Goal: Information Seeking & Learning: Learn about a topic

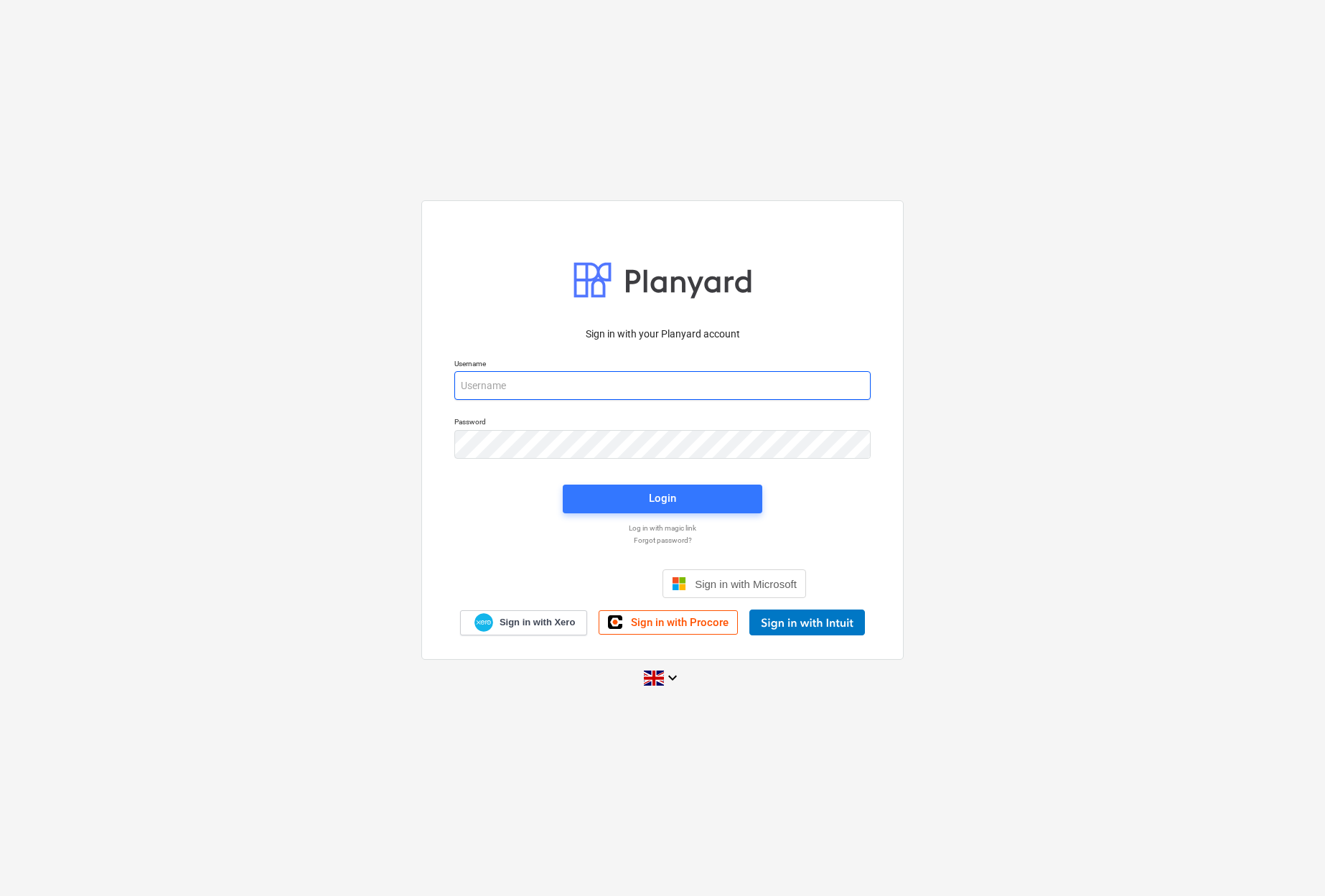
type input "[PERSON_NAME][EMAIL_ADDRESS][DOMAIN_NAME]"
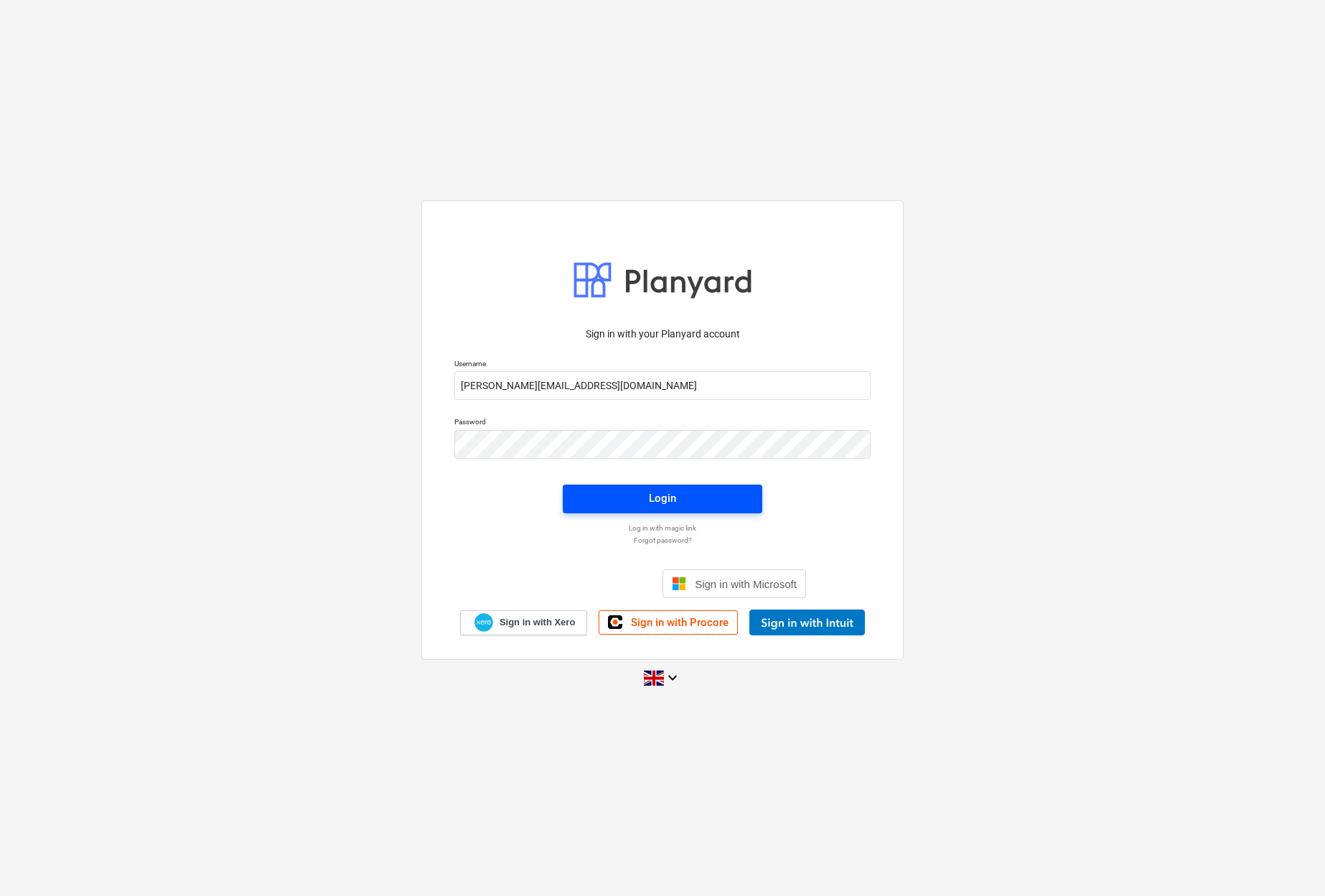
click at [643, 497] on span "Login" at bounding box center [662, 498] width 165 height 18
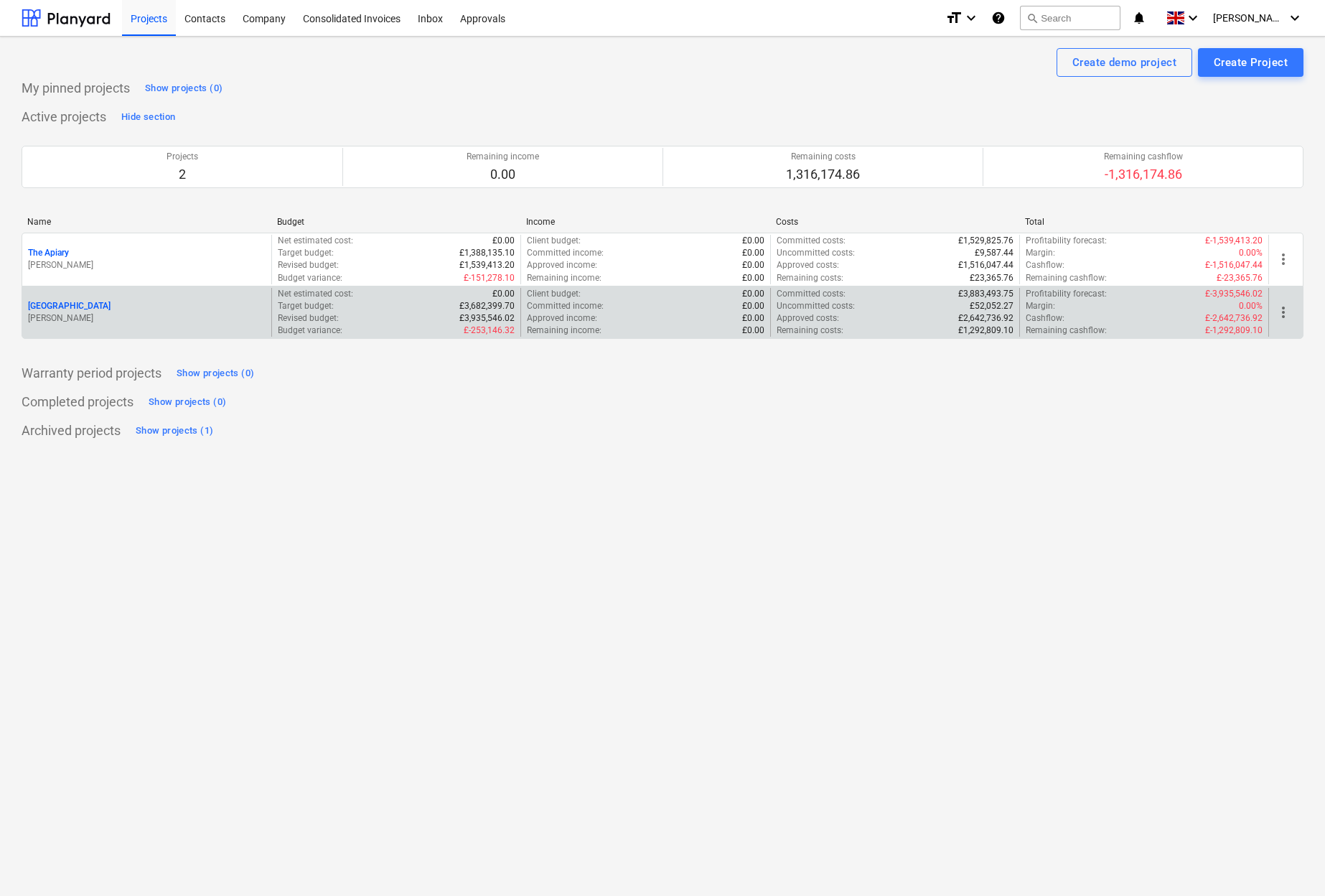
click at [85, 306] on div "[GEOGRAPHIC_DATA]" at bounding box center [146, 305] width 237 height 12
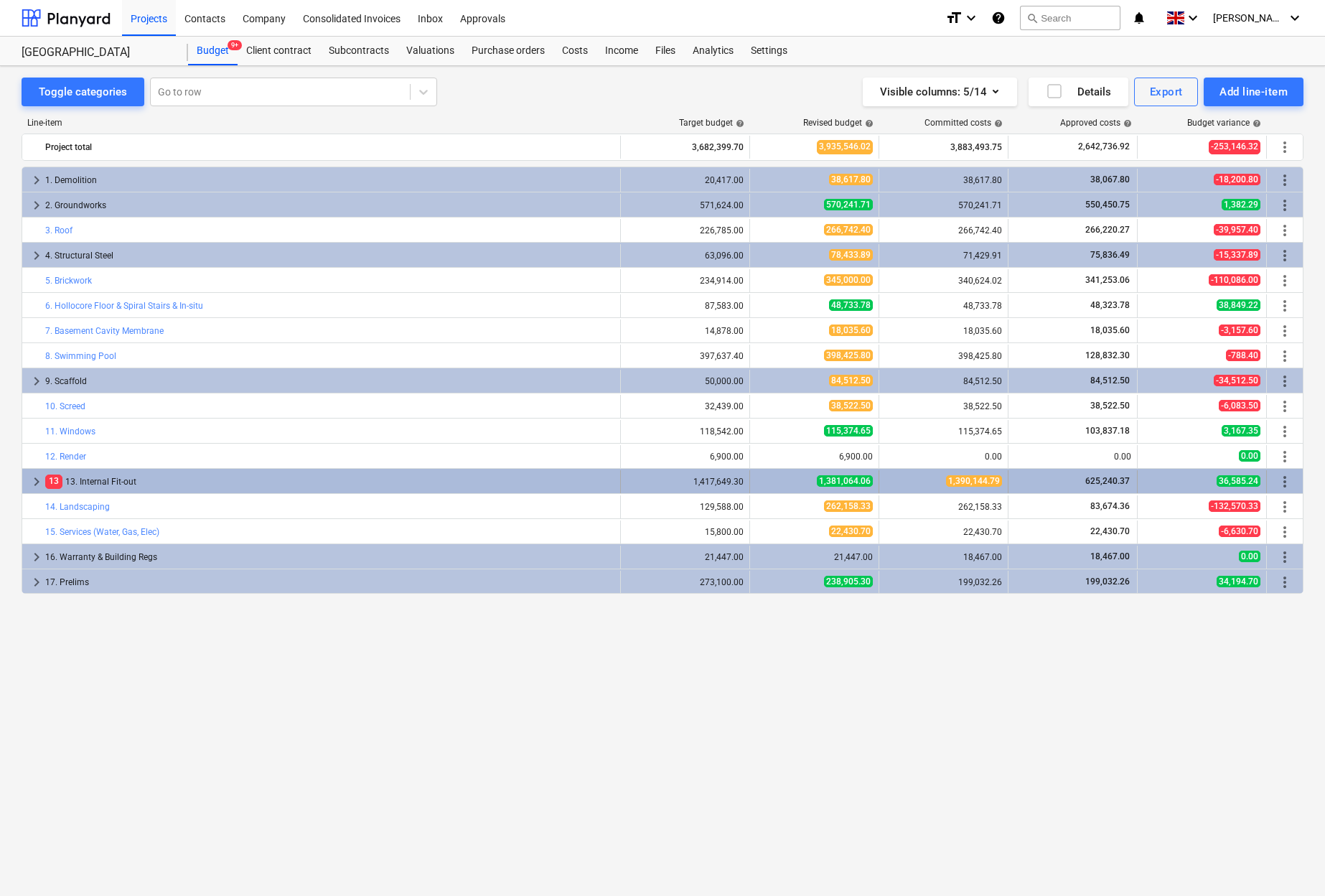
click at [32, 482] on span "keyboard_arrow_right" at bounding box center [36, 482] width 17 height 17
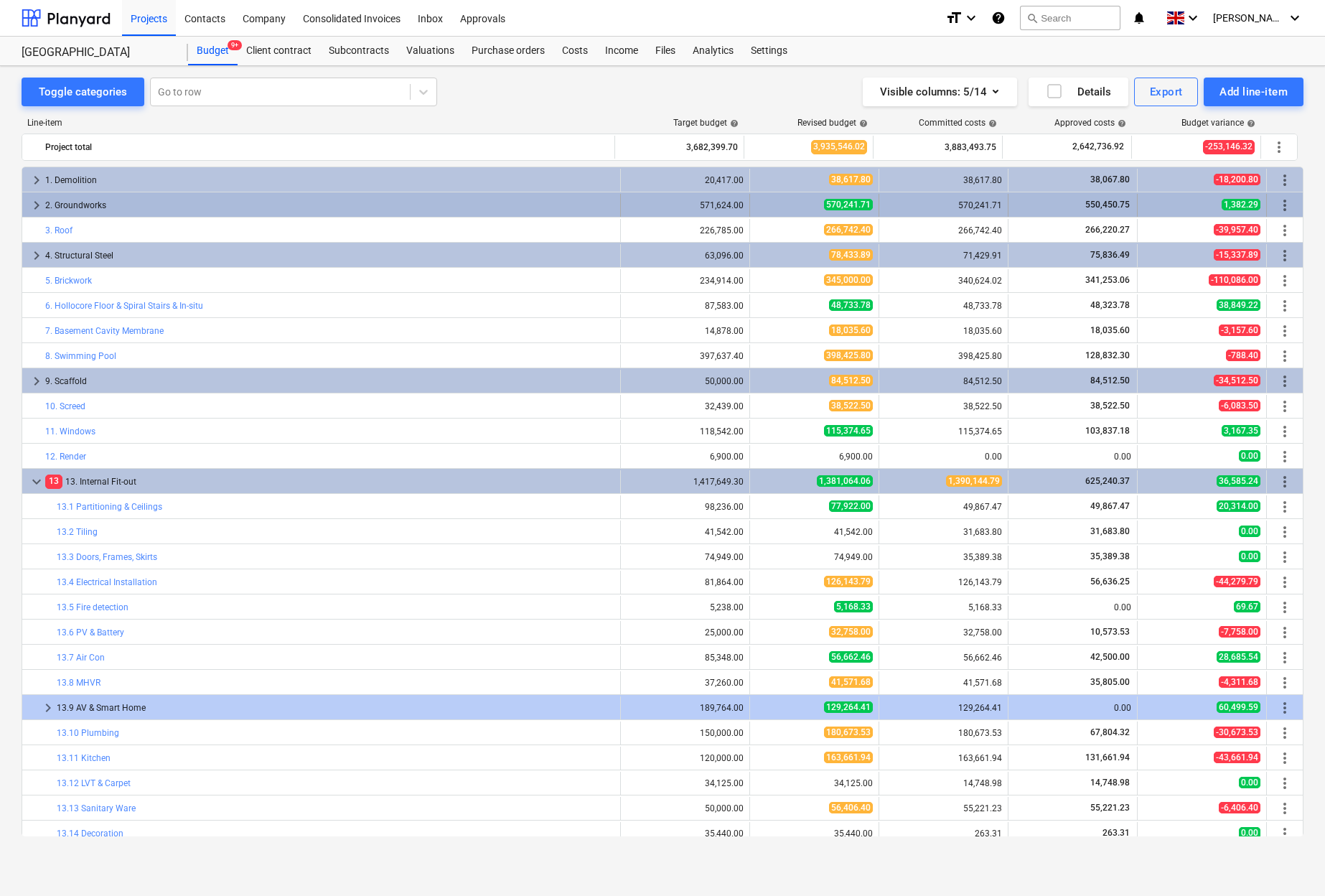
click at [36, 204] on span "keyboard_arrow_right" at bounding box center [36, 205] width 17 height 17
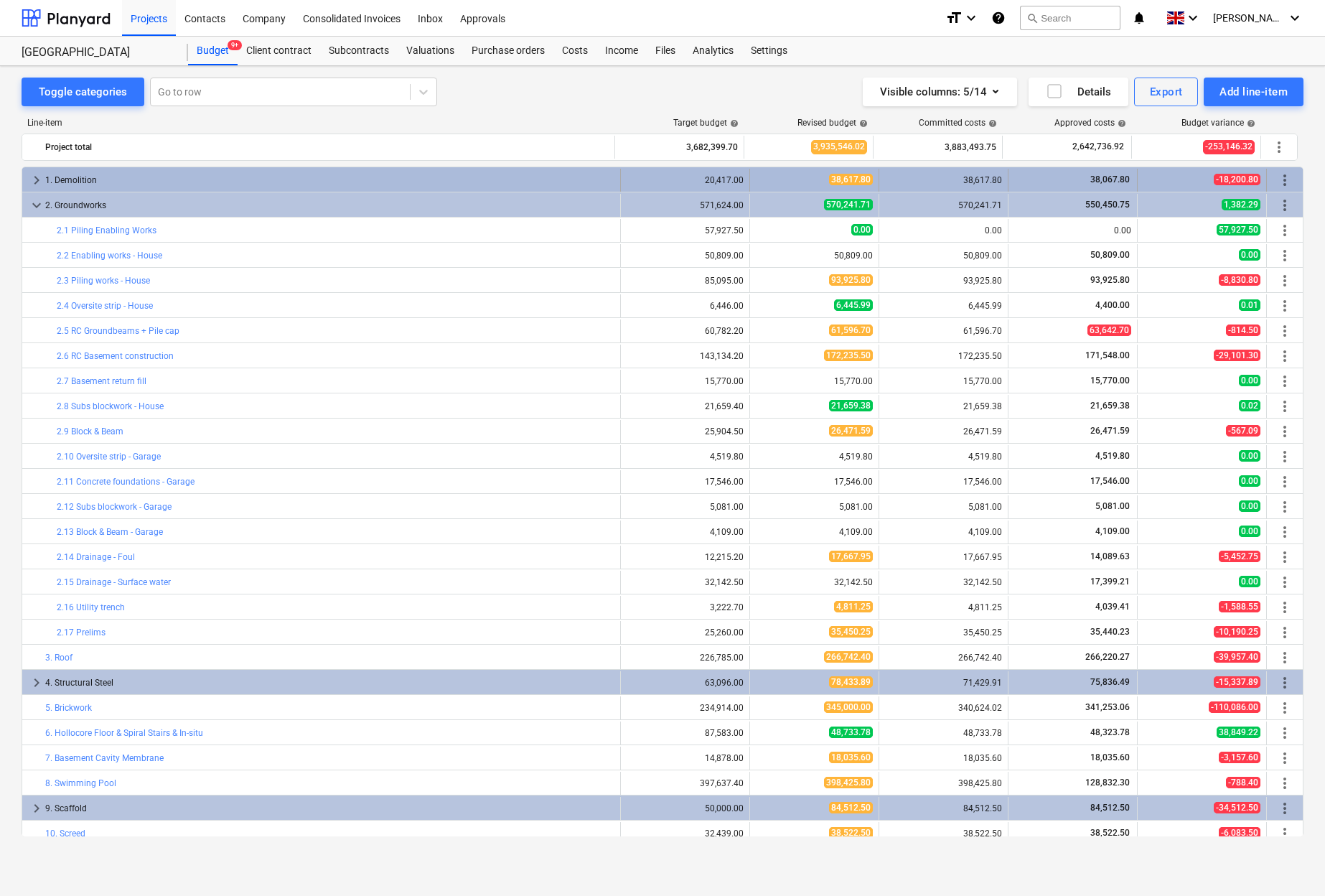
click at [37, 178] on span "keyboard_arrow_right" at bounding box center [36, 180] width 17 height 17
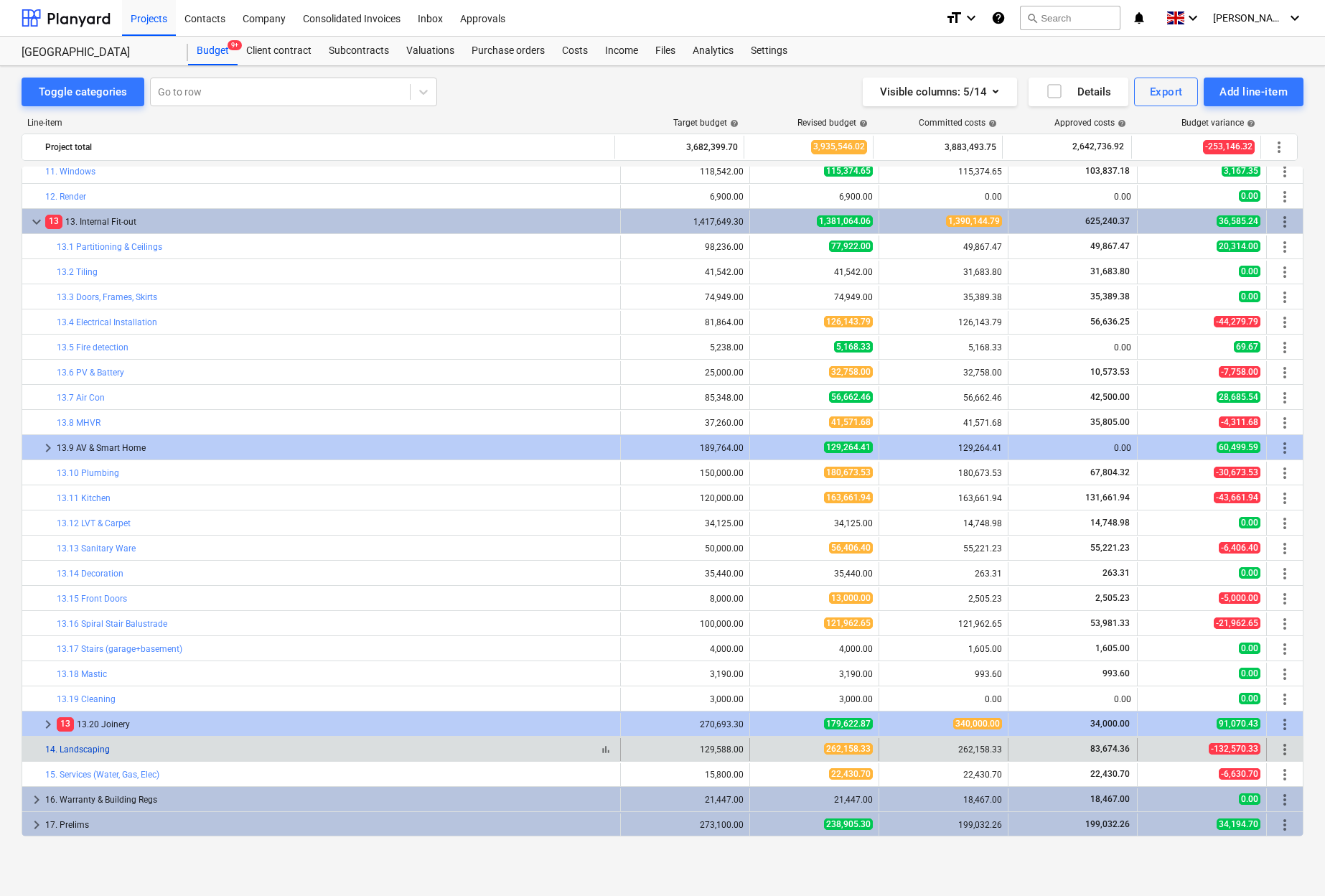
scroll to position [737, 0]
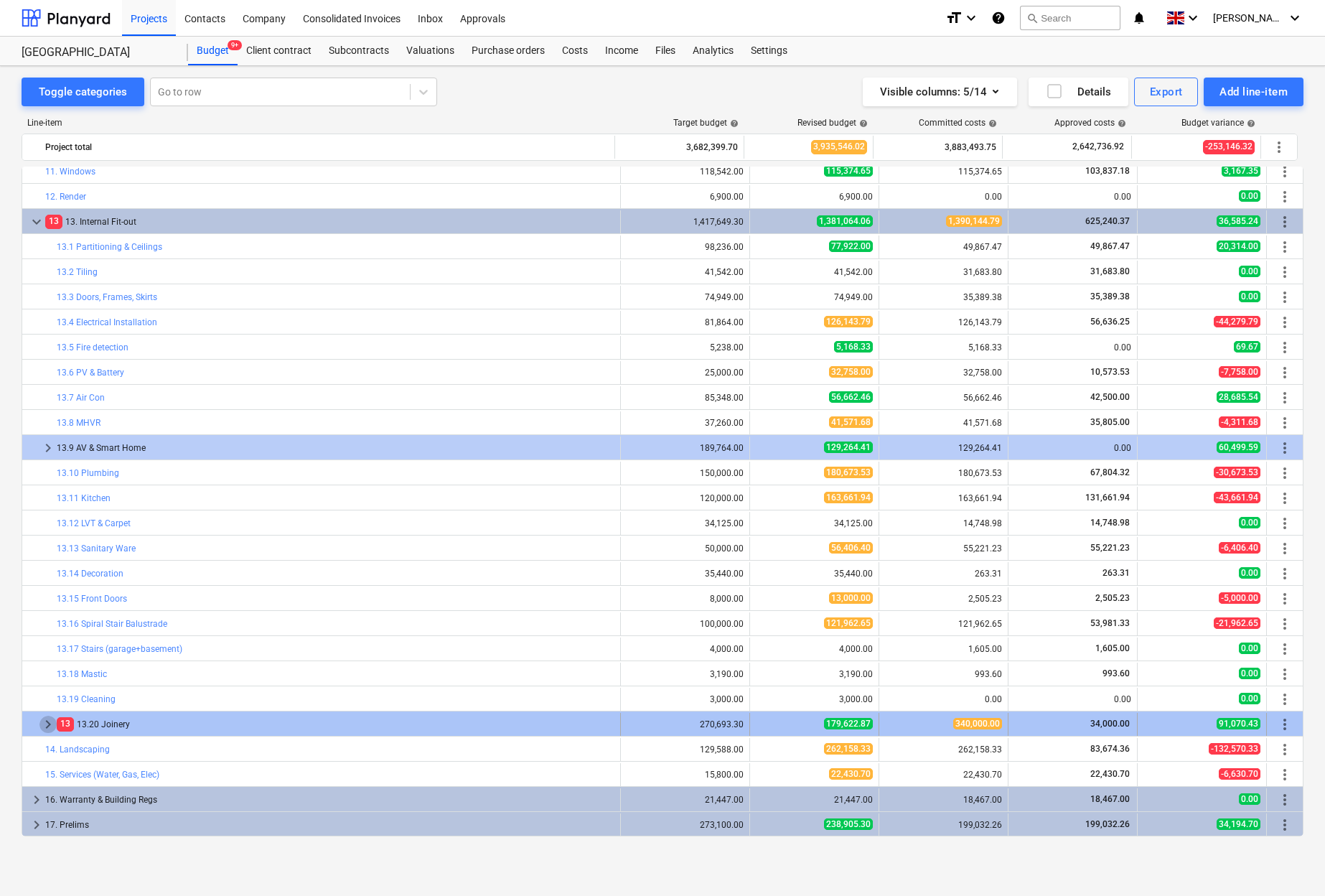
click at [50, 728] on span "keyboard_arrow_right" at bounding box center [48, 725] width 17 height 17
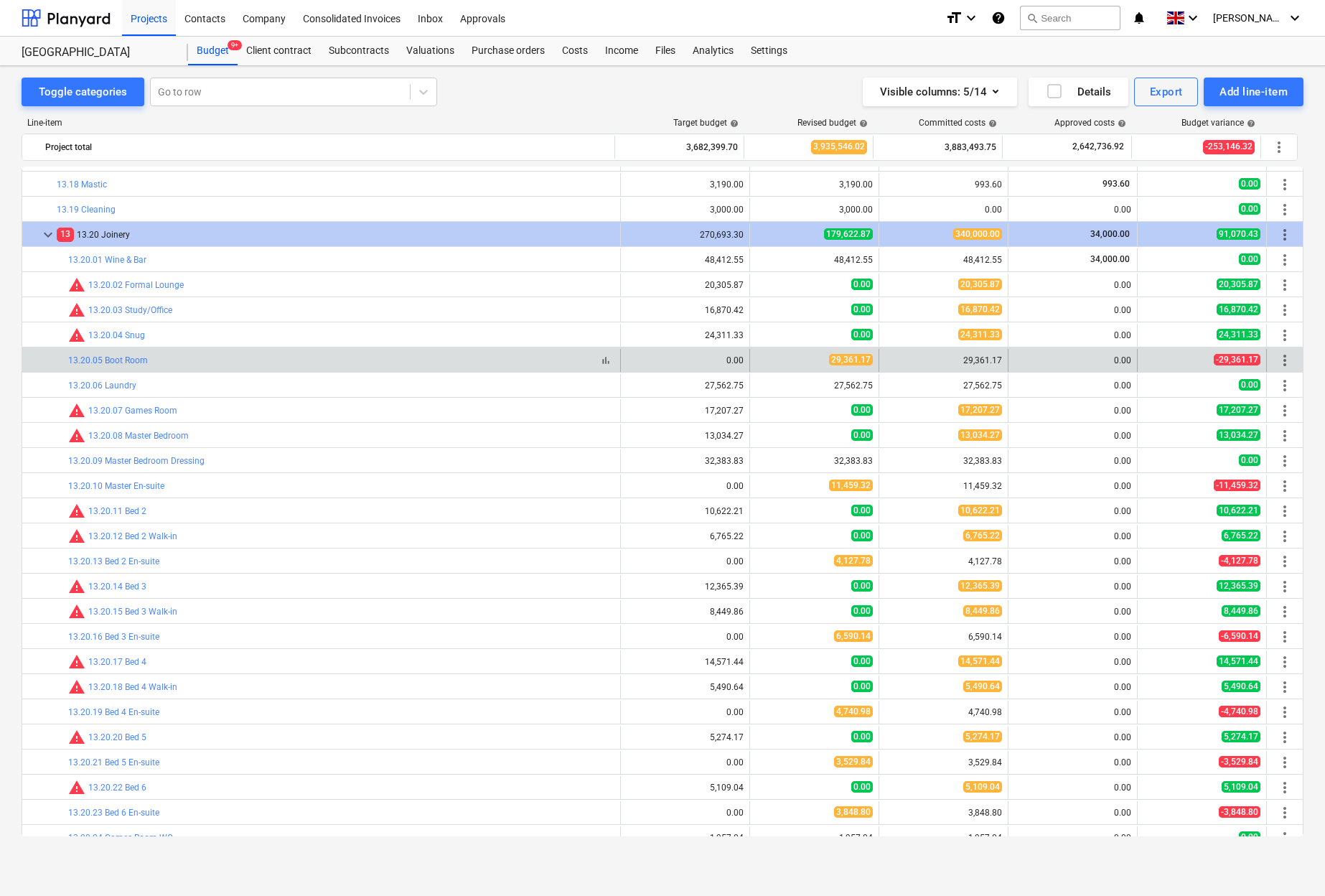
scroll to position [1225, 0]
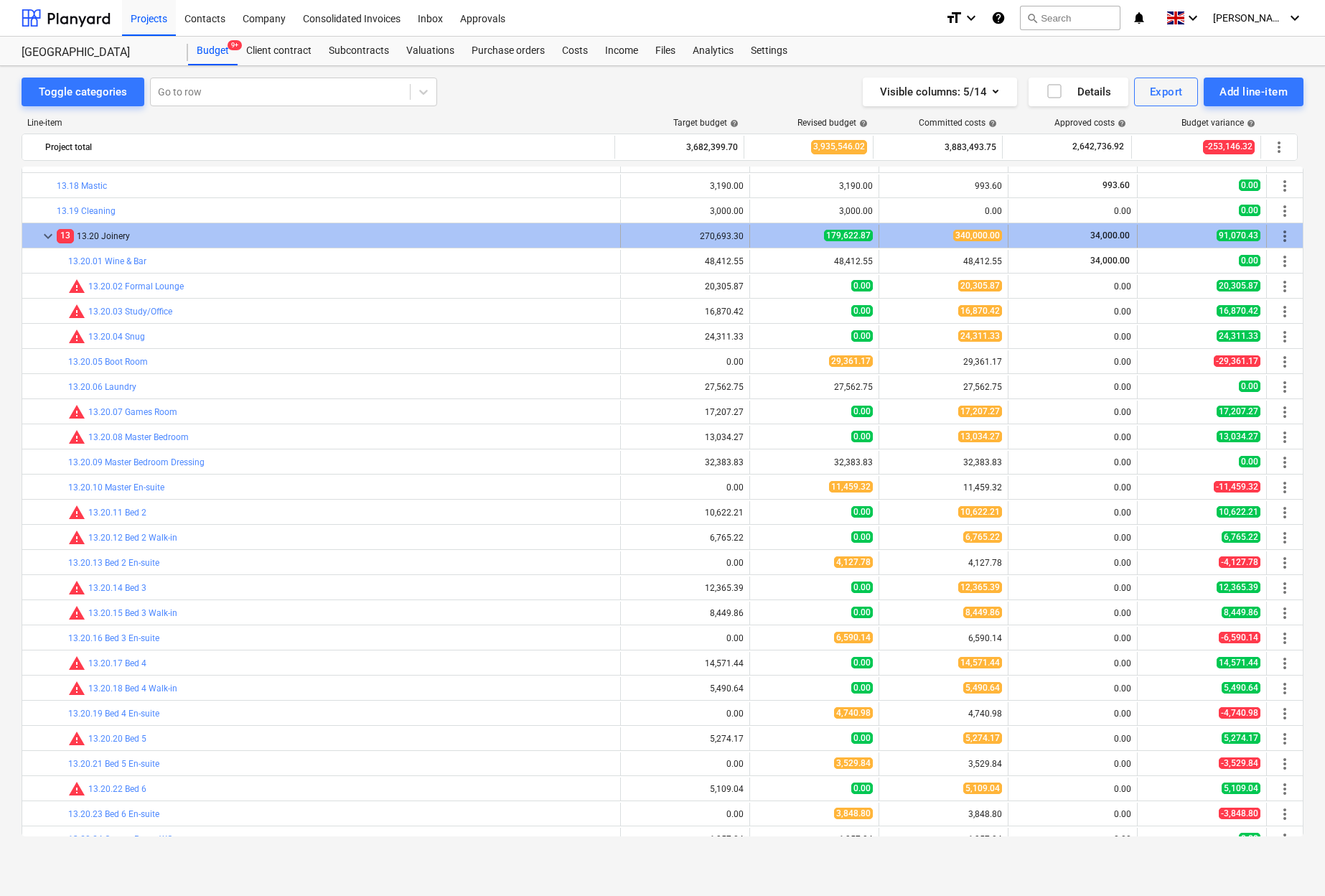
click at [42, 234] on span "keyboard_arrow_down" at bounding box center [48, 236] width 17 height 17
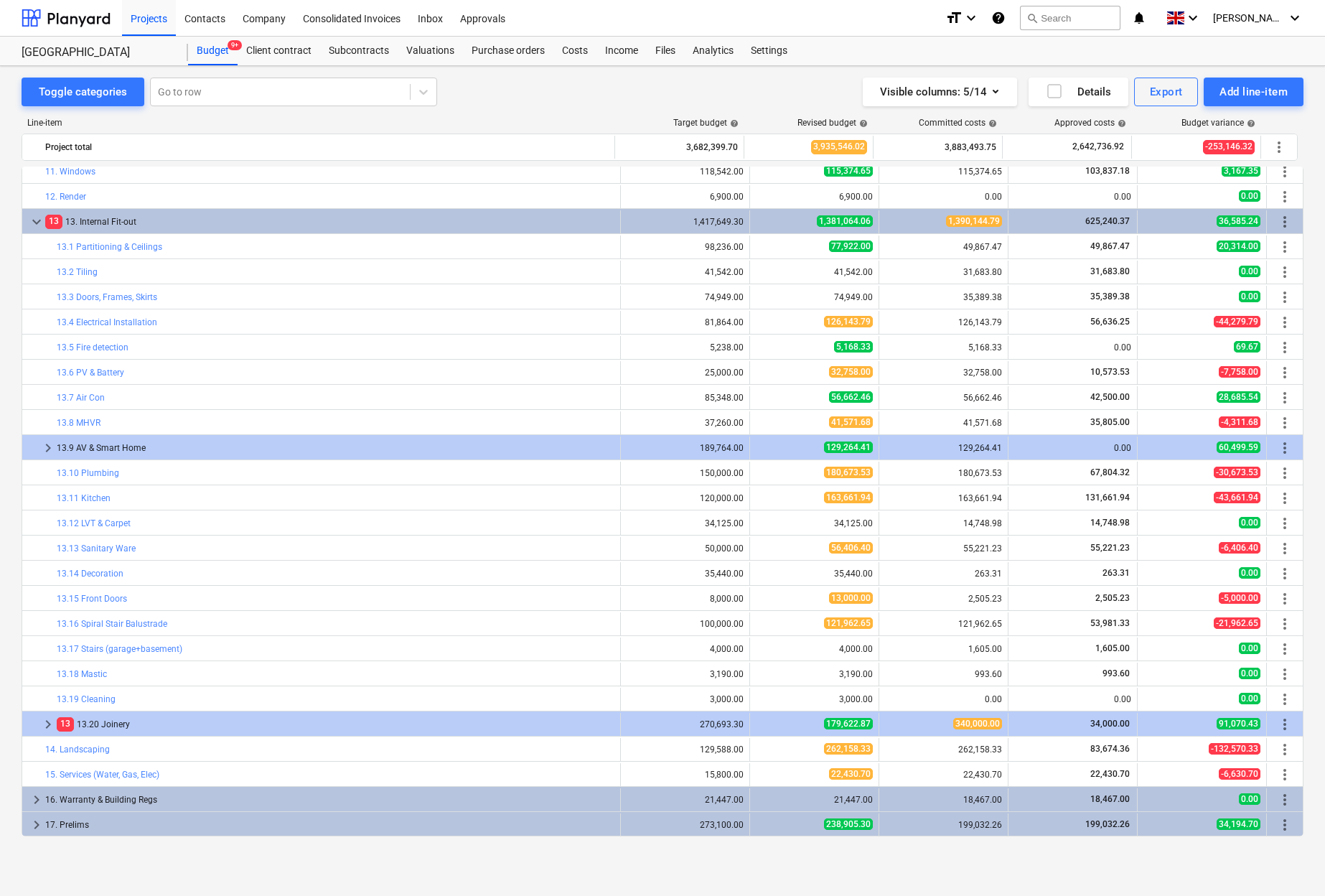
scroll to position [737, 0]
click at [45, 446] on span "keyboard_arrow_right" at bounding box center [48, 448] width 17 height 17
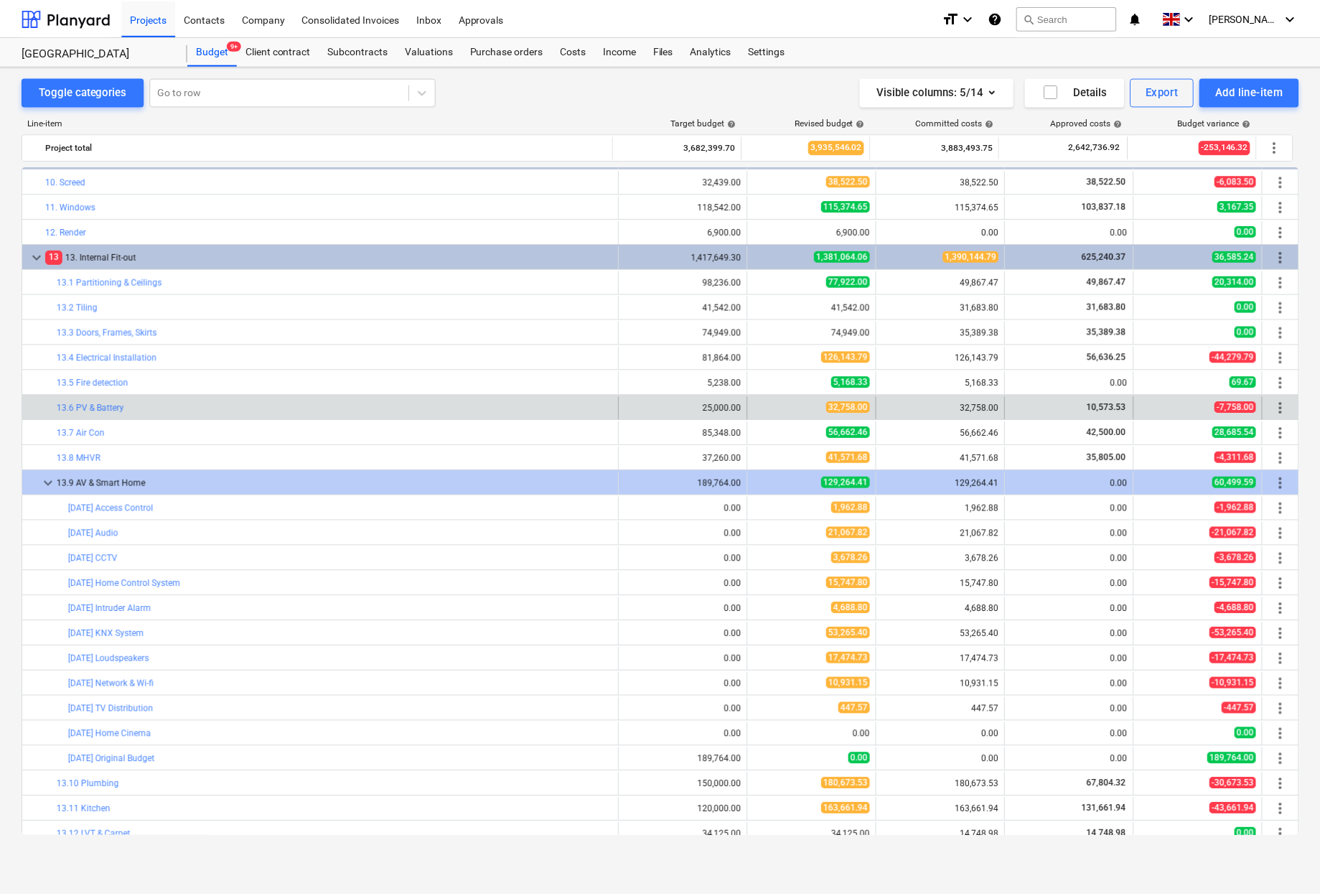
scroll to position [679, 0]
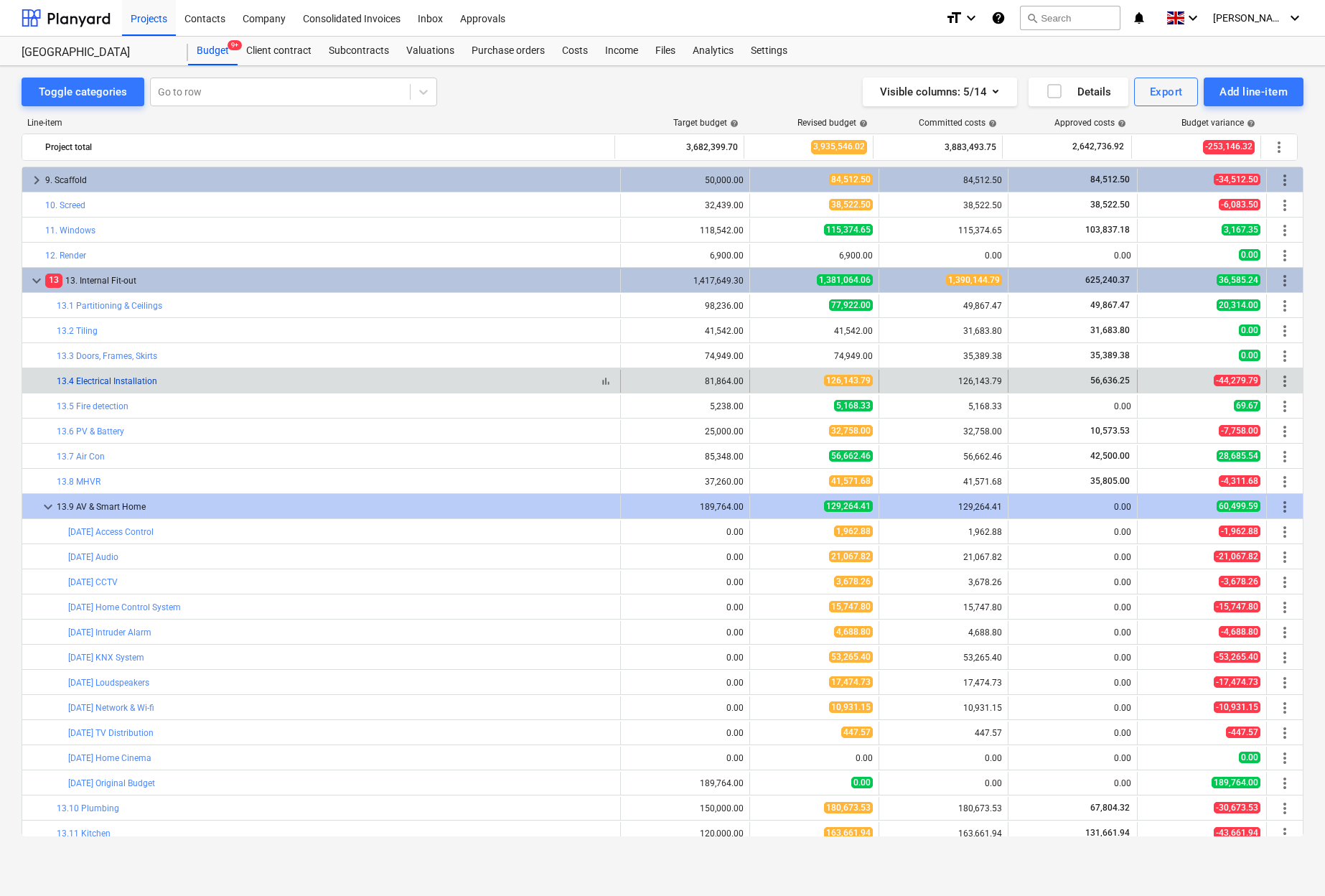
click at [119, 378] on link "13.4 Electrical Installation" at bounding box center [106, 381] width 101 height 10
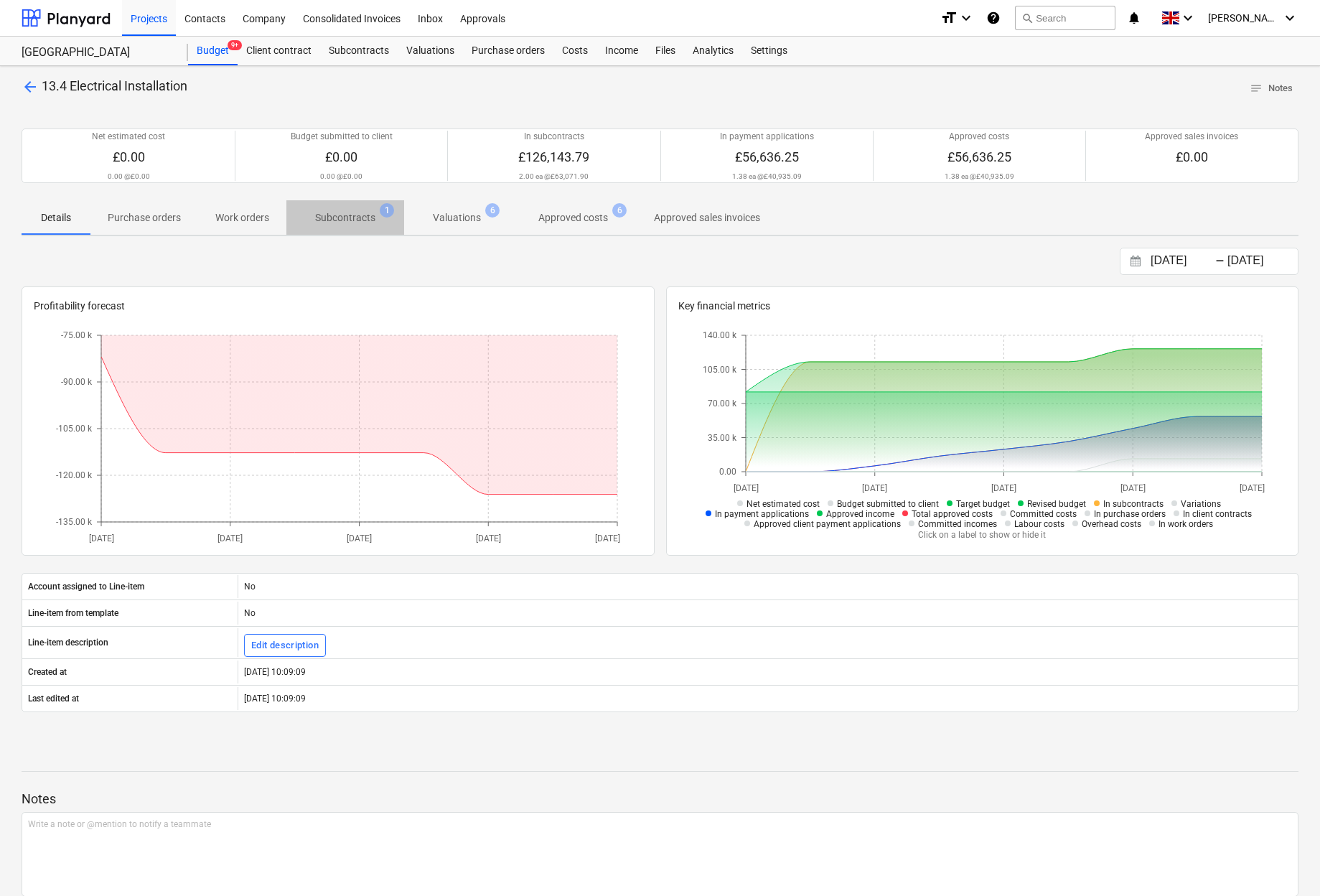
click at [341, 219] on p "Subcontracts" at bounding box center [345, 218] width 60 height 15
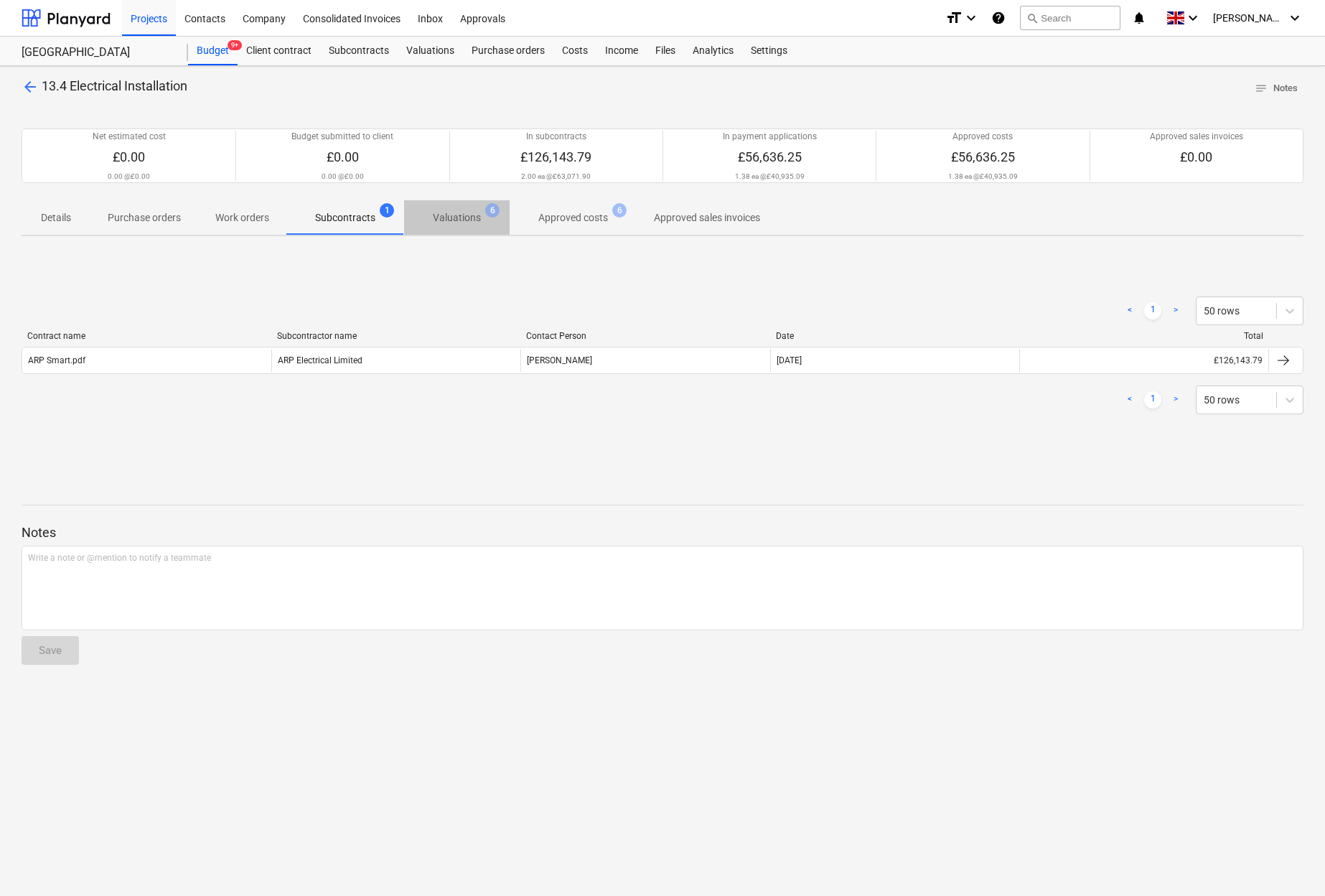
click at [458, 217] on p "Valuations" at bounding box center [457, 218] width 48 height 15
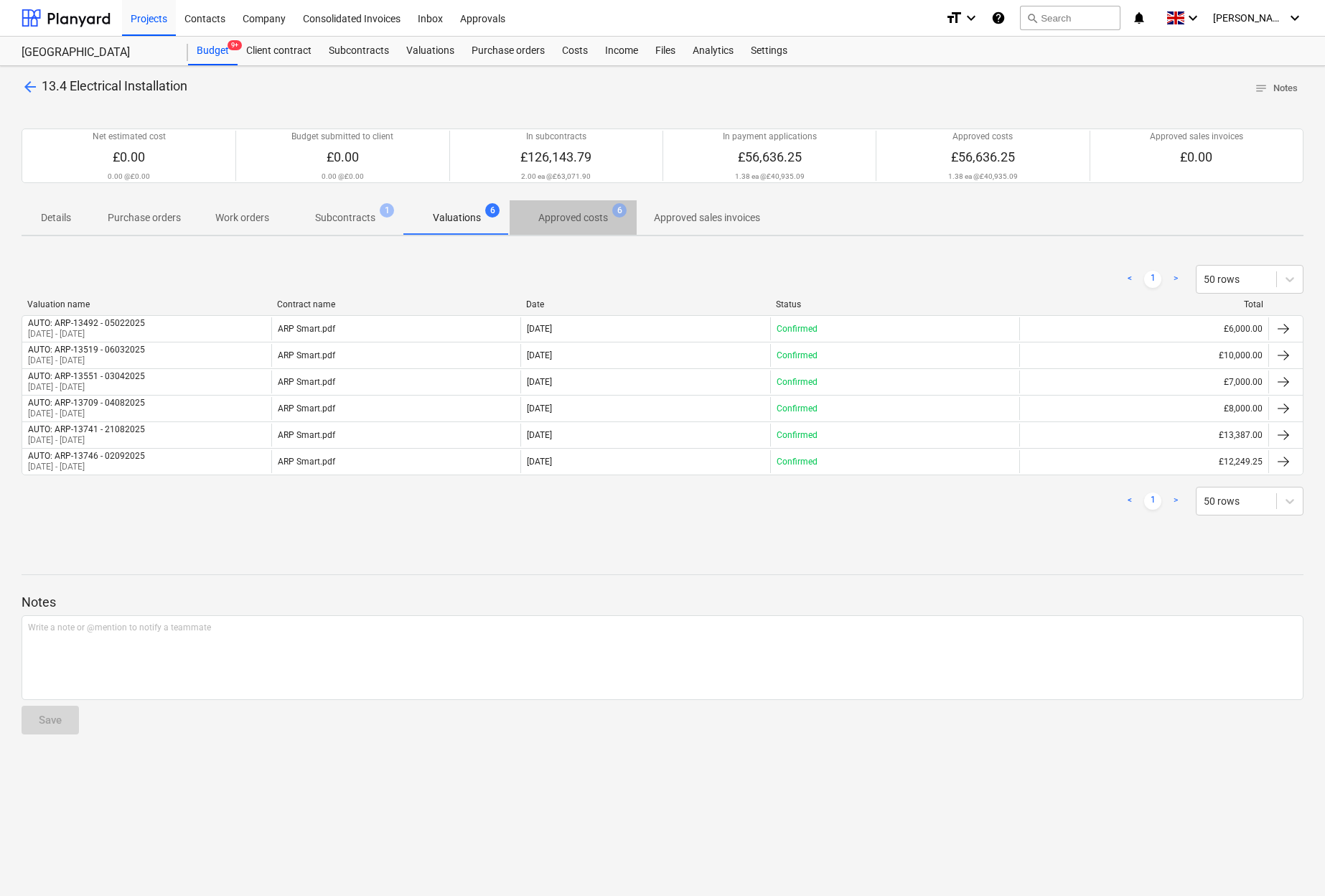
click at [561, 216] on p "Approved costs" at bounding box center [573, 218] width 70 height 15
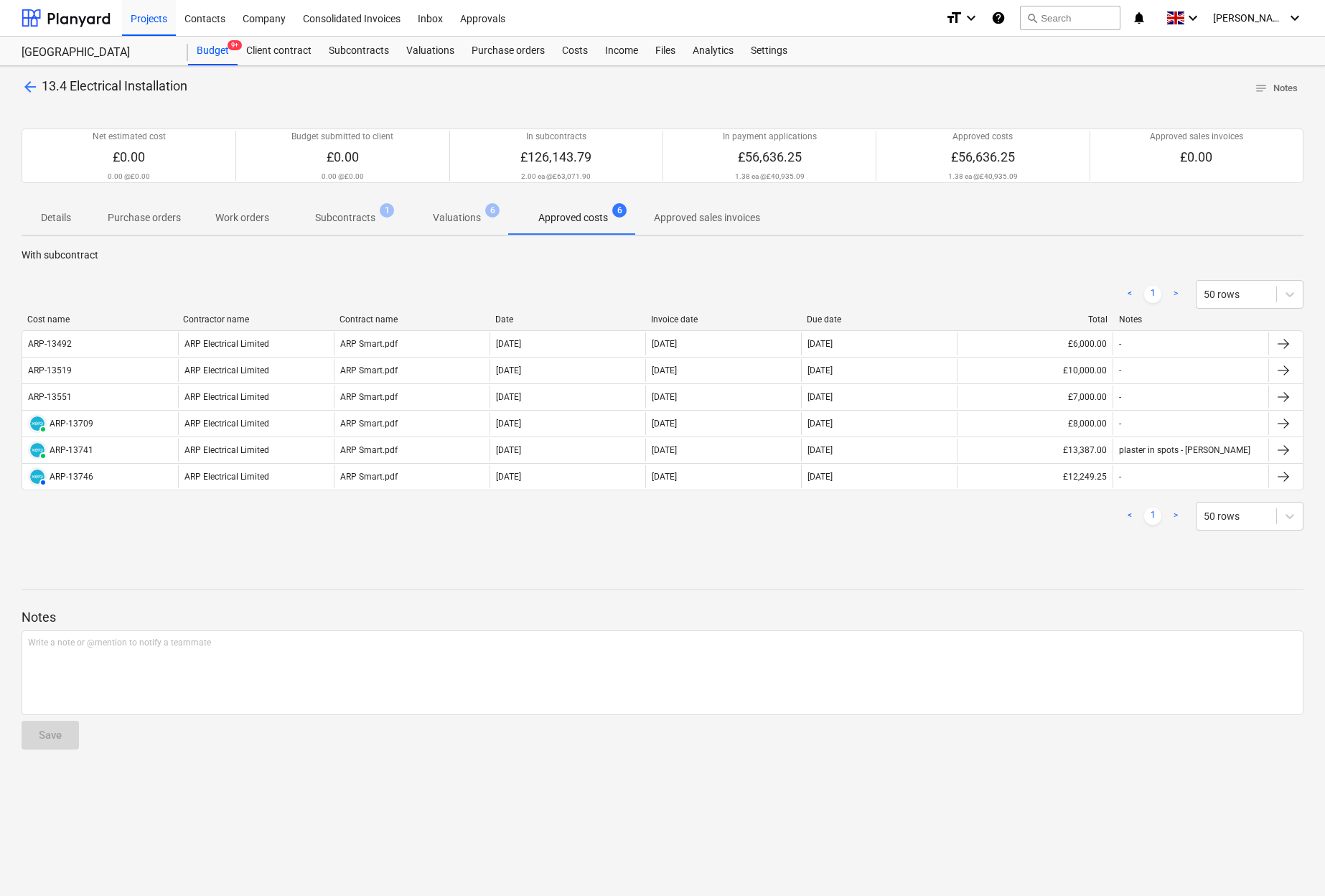
click at [46, 214] on p "Details" at bounding box center [56, 218] width 34 height 15
